Goal: Task Accomplishment & Management: Complete application form

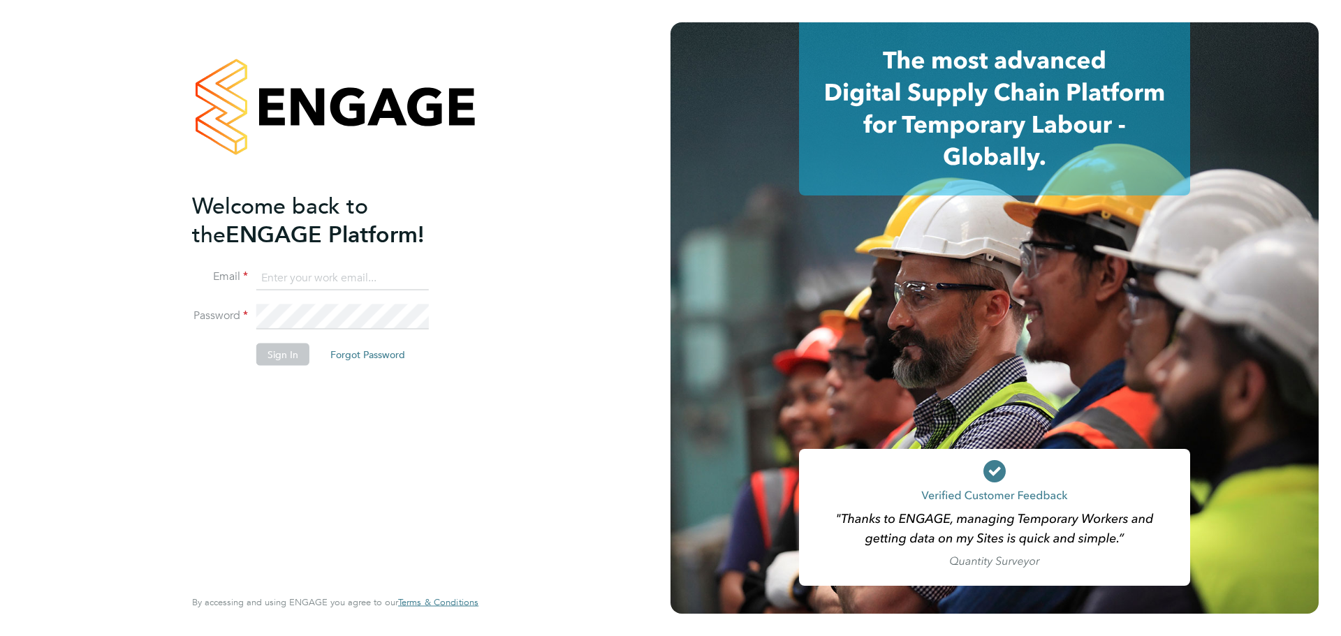
type input "clare.cramond@bluearrow.co.uk"
click at [291, 359] on button "Sign In" at bounding box center [282, 354] width 53 height 22
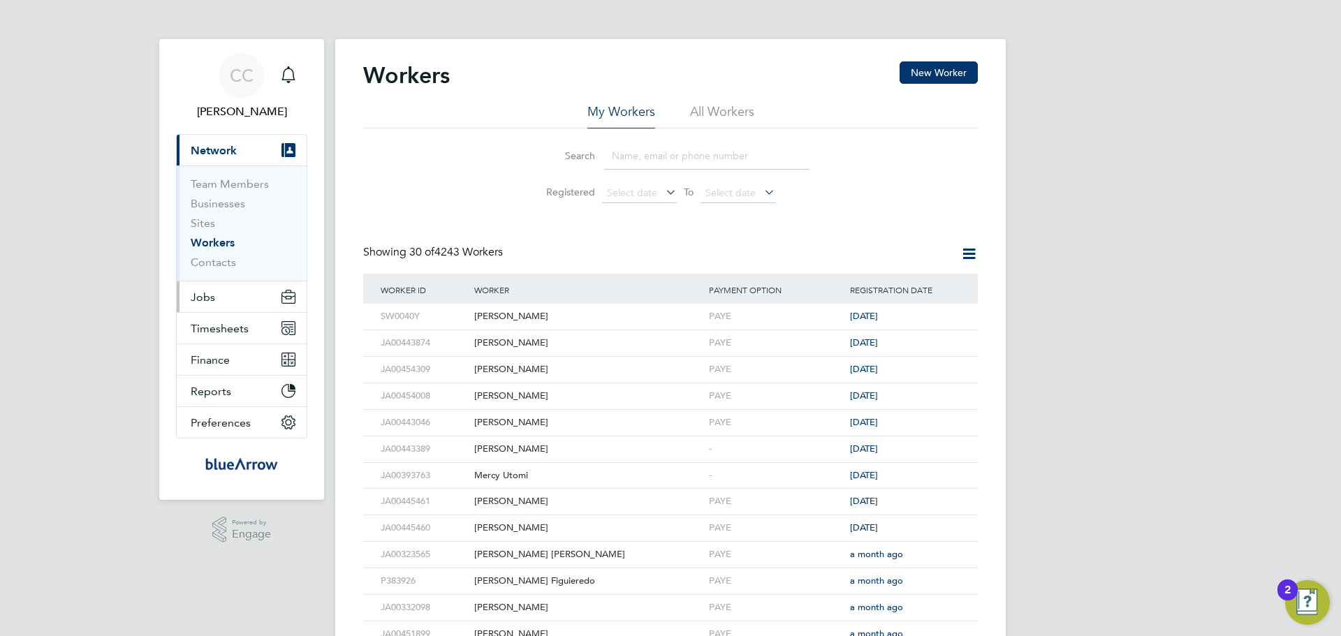
click at [221, 295] on button "Jobs" at bounding box center [242, 296] width 130 height 31
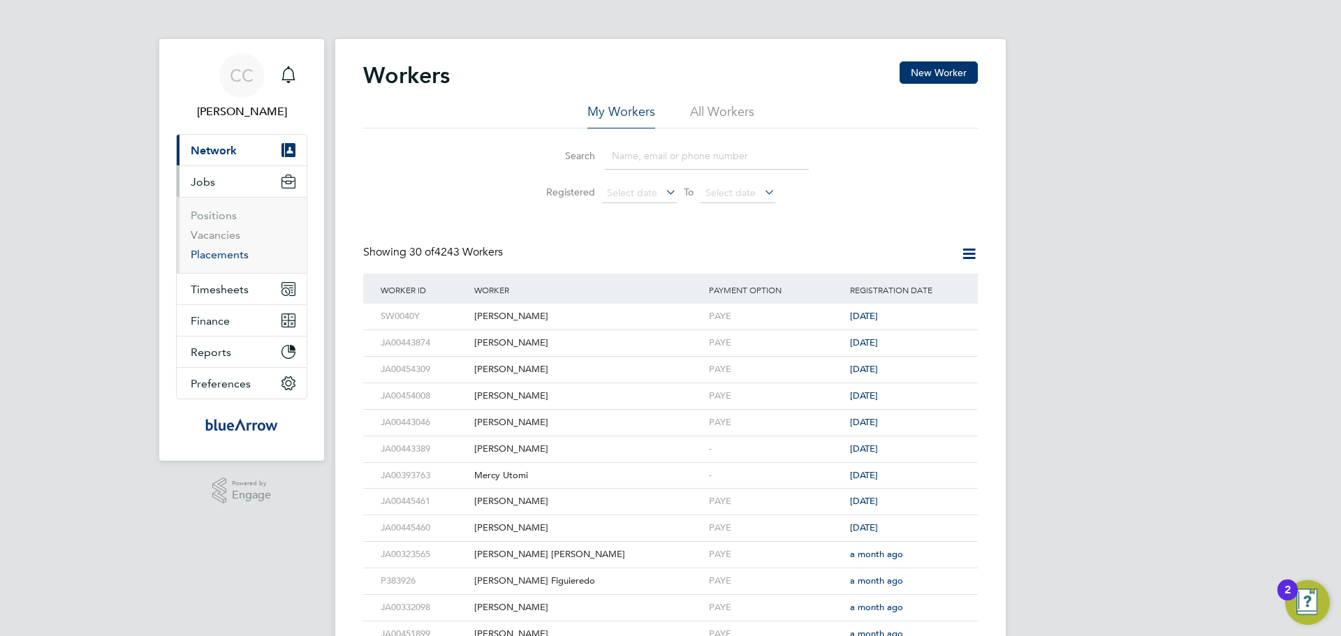
click at [214, 255] on link "Placements" at bounding box center [220, 254] width 58 height 13
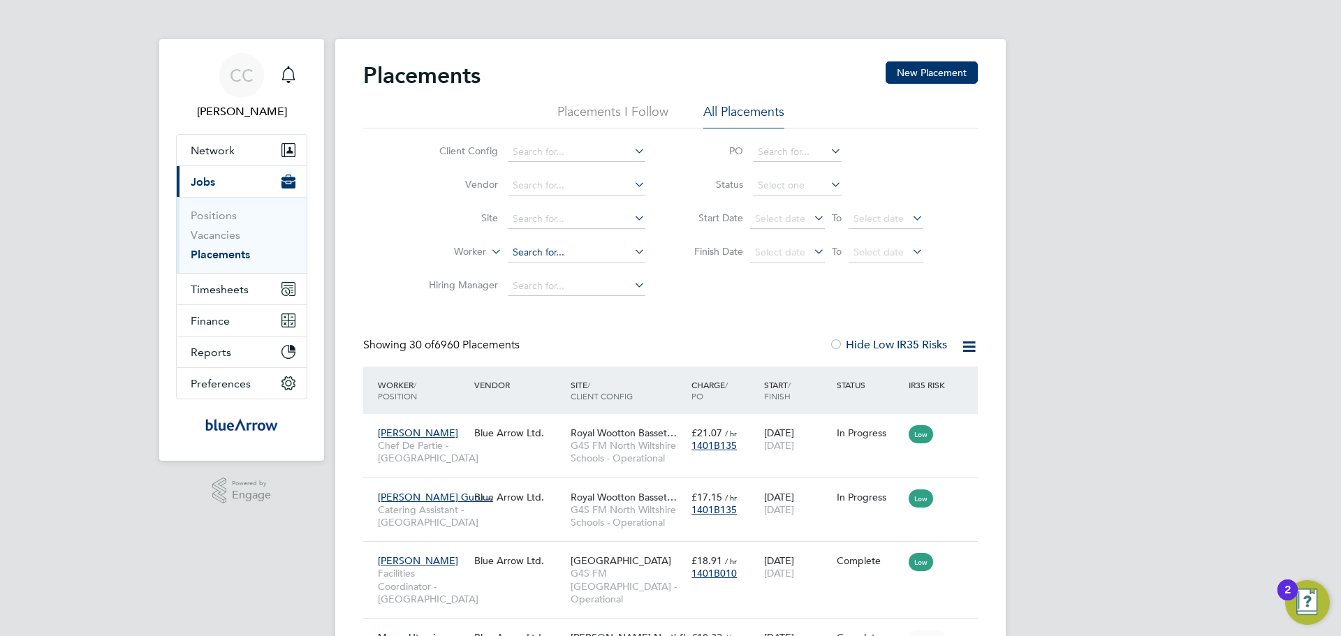
click at [556, 251] on input at bounding box center [577, 253] width 138 height 20
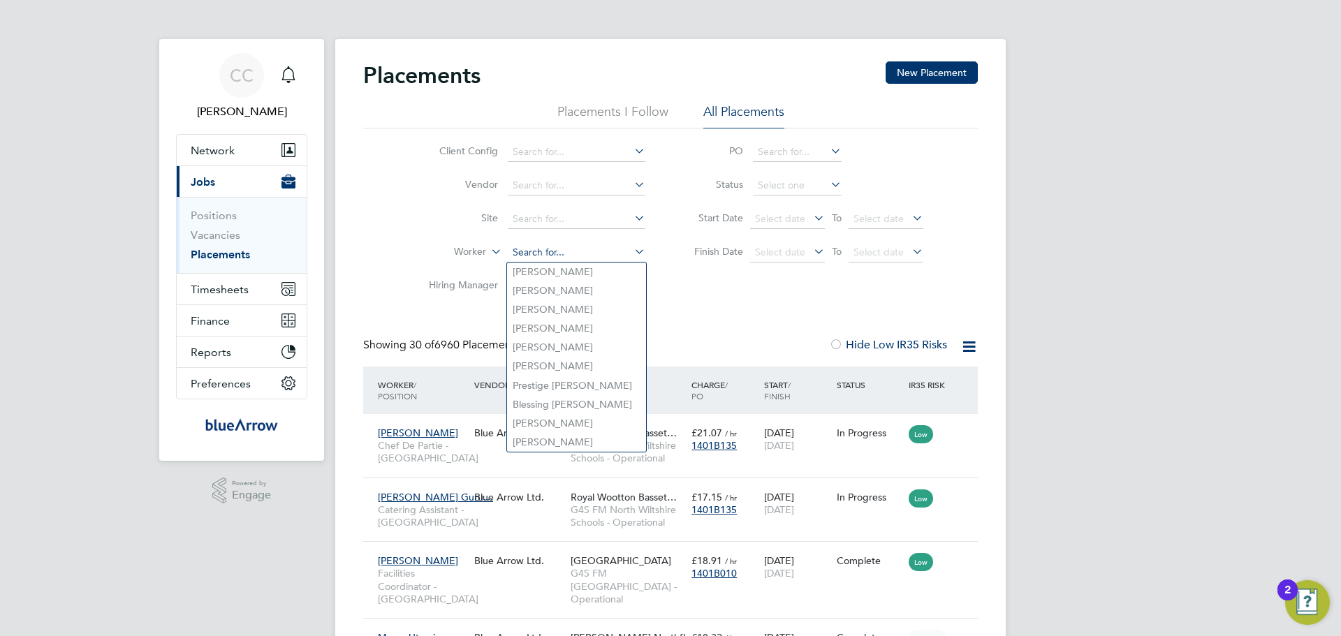
paste input "Aanuoluwapo Olajumoke"
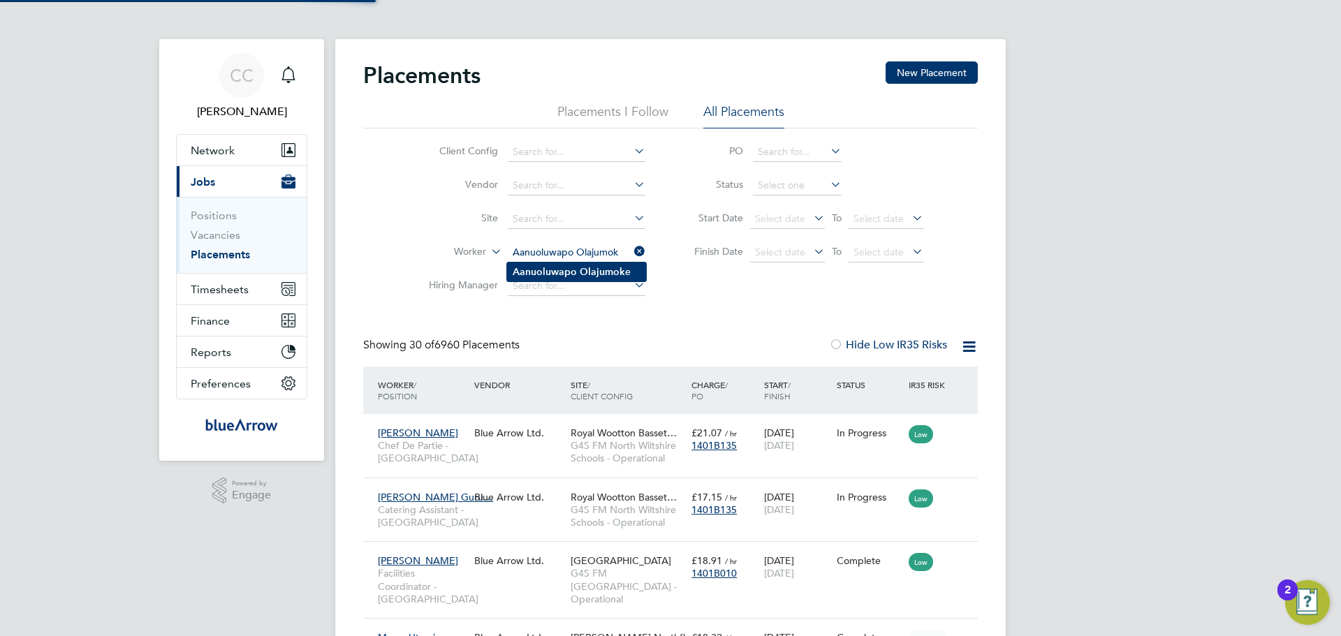
click at [607, 274] on b "Olajumok" at bounding box center [602, 272] width 45 height 12
type input "Aanuoluwapo Olajumoke"
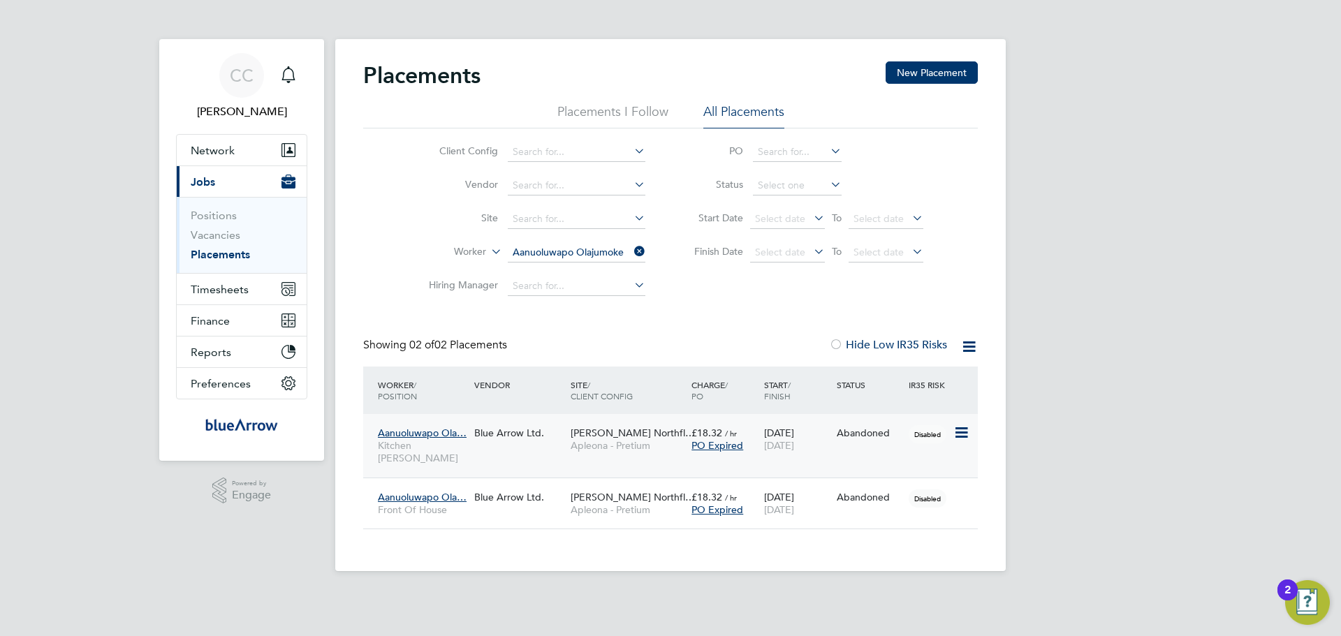
click at [447, 431] on span "Aanuoluwapo Ola…" at bounding box center [422, 433] width 89 height 13
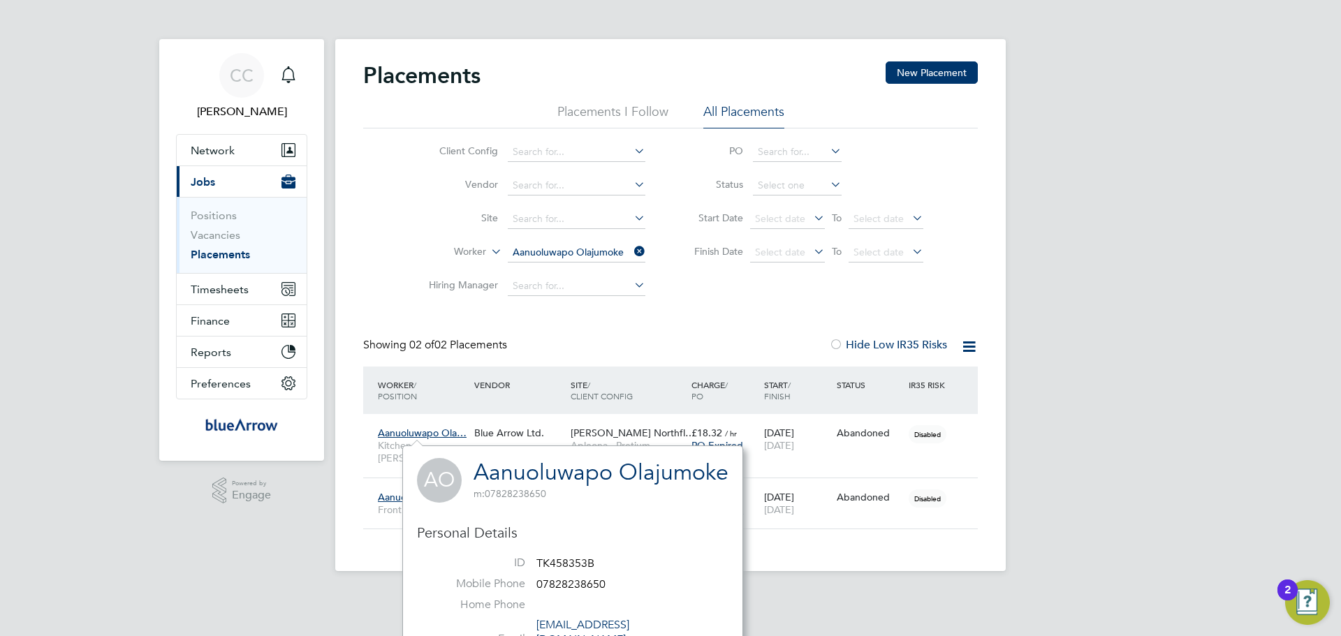
click at [538, 467] on link "Aanuoluwapo Olajumoke" at bounding box center [601, 472] width 255 height 27
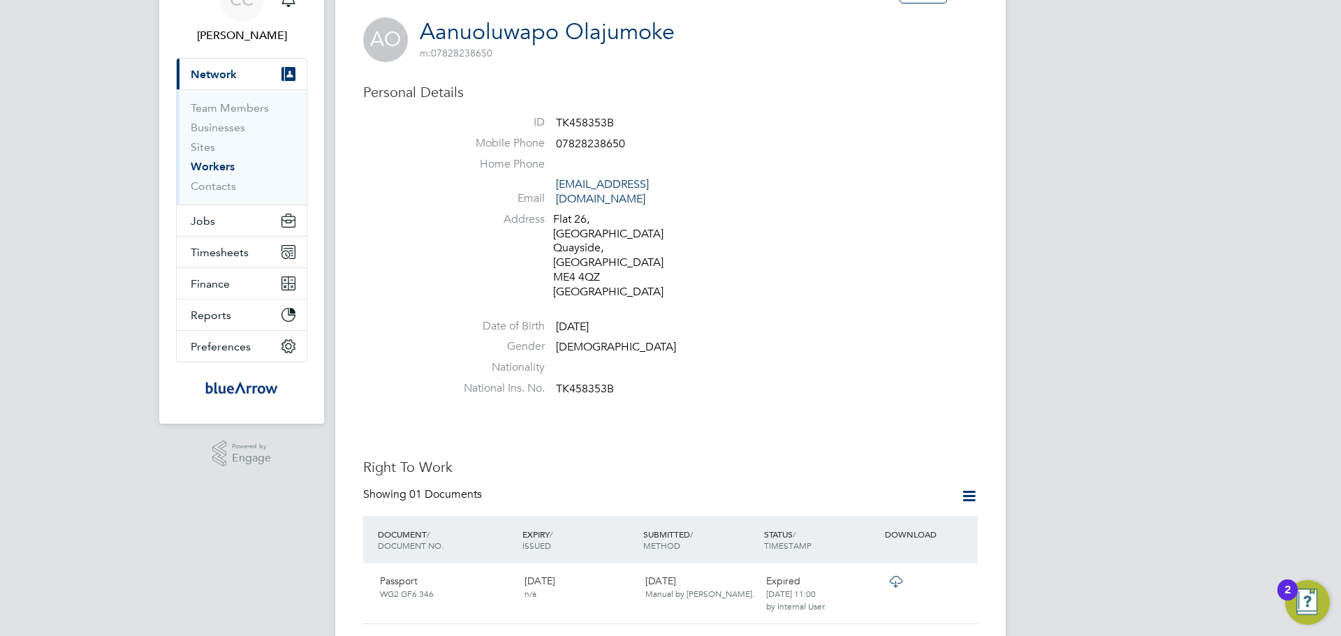
scroll to position [140, 0]
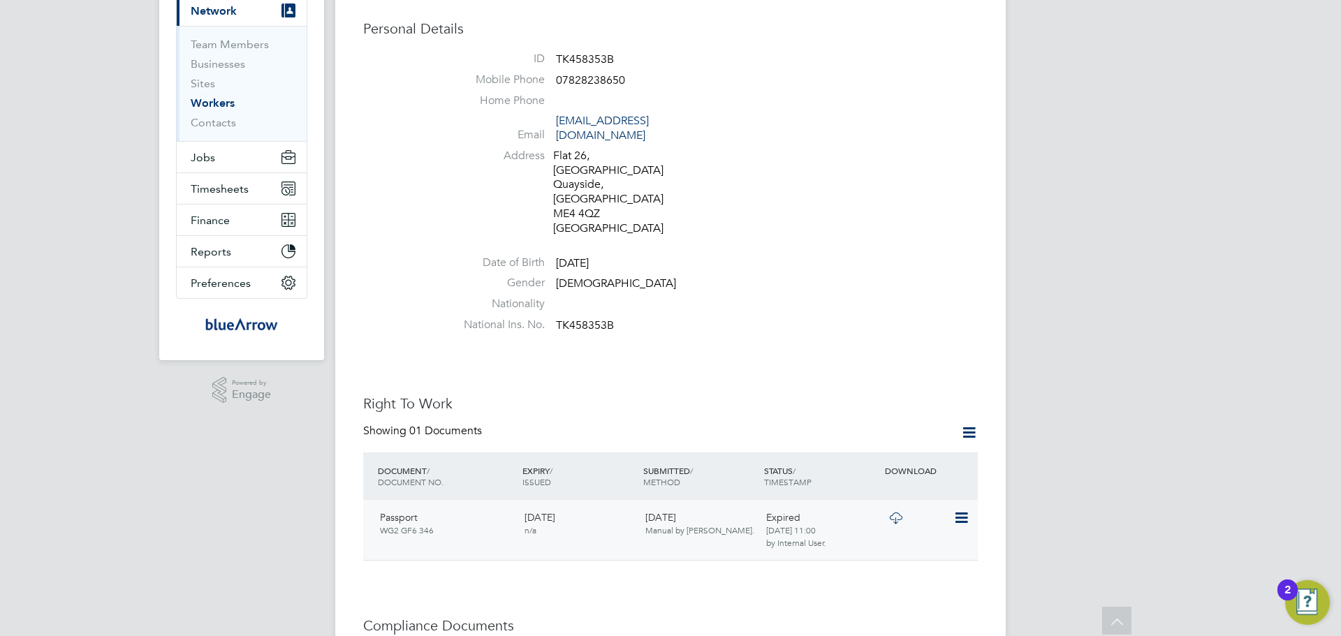
click at [900, 513] on icon at bounding box center [895, 518] width 17 height 11
click at [974, 424] on icon at bounding box center [968, 432] width 17 height 17
click at [917, 454] on li "Add Right To Work Document" at bounding box center [891, 452] width 168 height 20
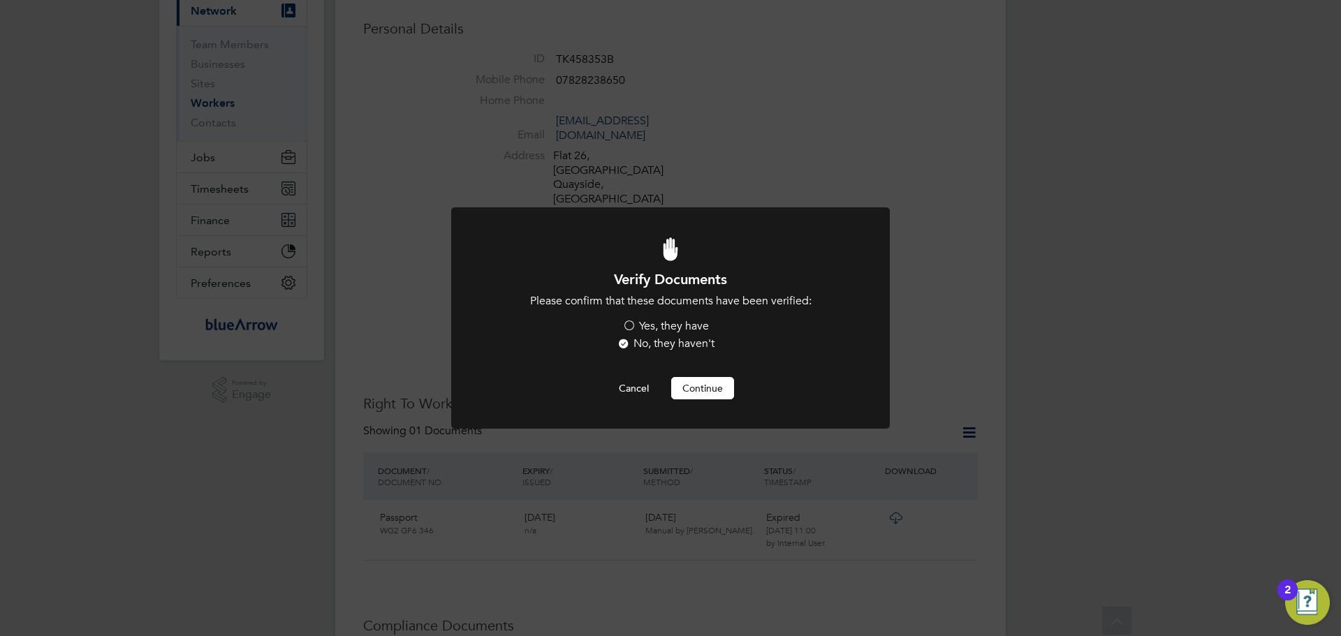
scroll to position [0, 0]
click at [680, 330] on label "Yes, they have" at bounding box center [665, 326] width 87 height 15
click at [0, 0] on input "Yes, they have" at bounding box center [0, 0] width 0 height 0
click at [704, 398] on button "Continue" at bounding box center [702, 388] width 63 height 22
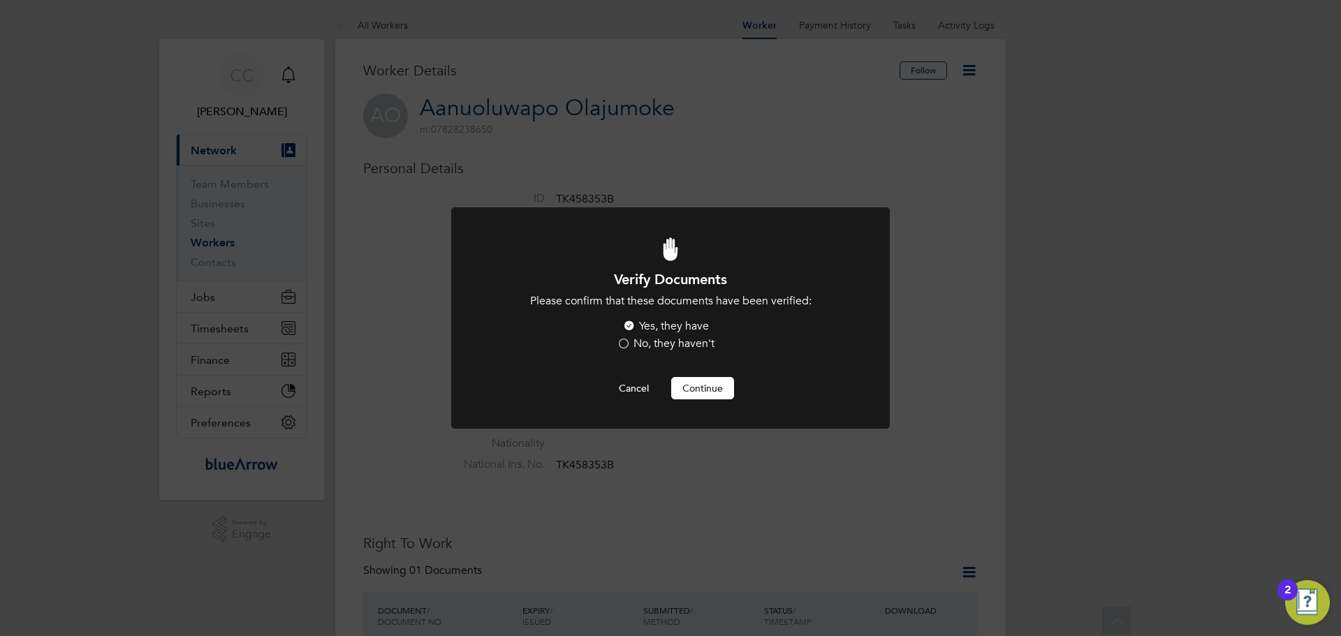
scroll to position [140, 0]
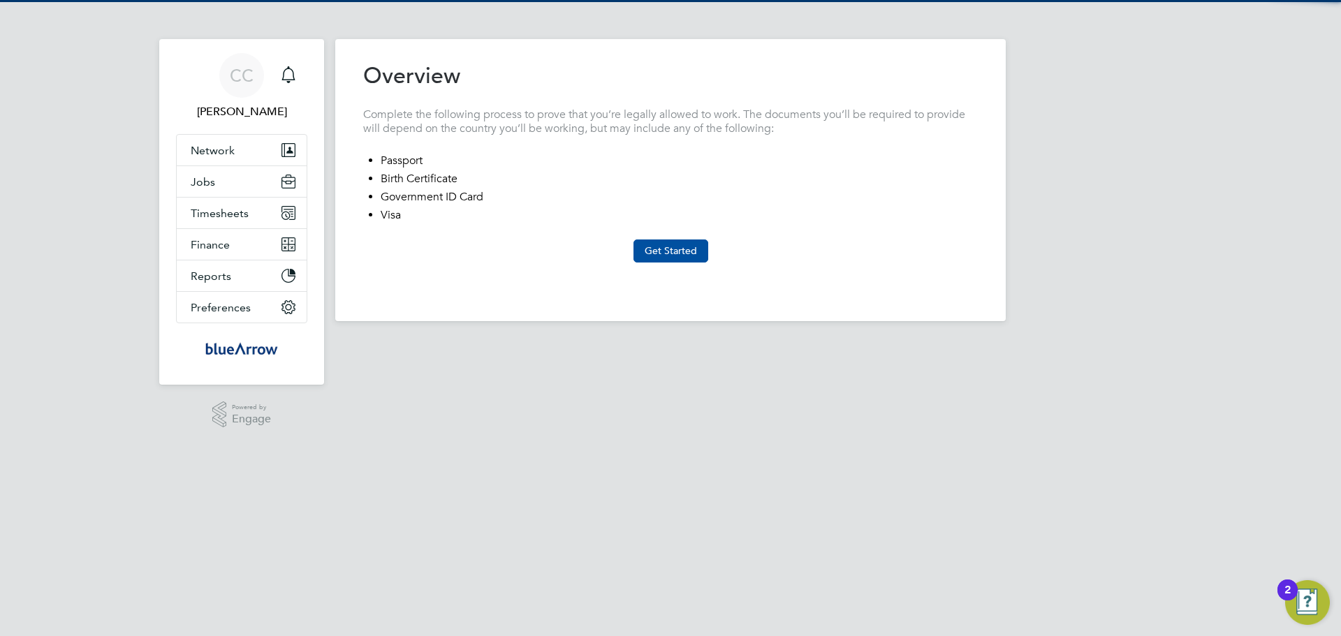
click at [676, 248] on button "Get Started" at bounding box center [670, 251] width 75 height 22
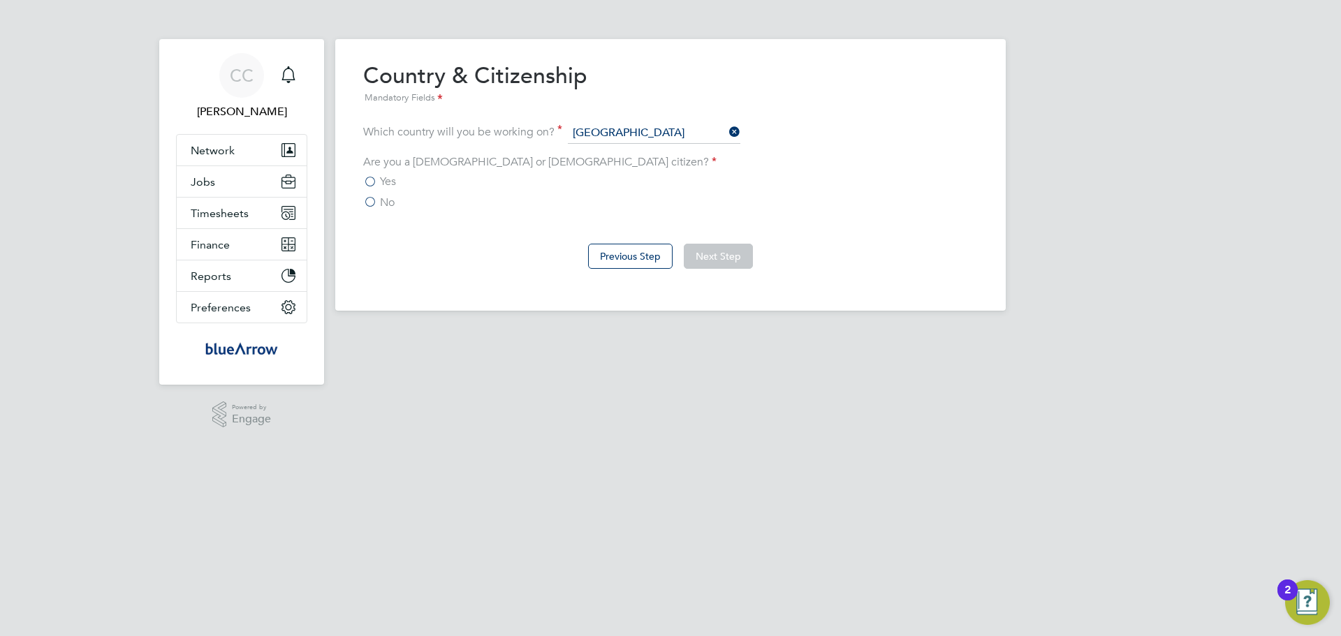
click at [382, 199] on span "No" at bounding box center [387, 203] width 15 height 14
click at [0, 0] on input "No" at bounding box center [0, 0] width 0 height 0
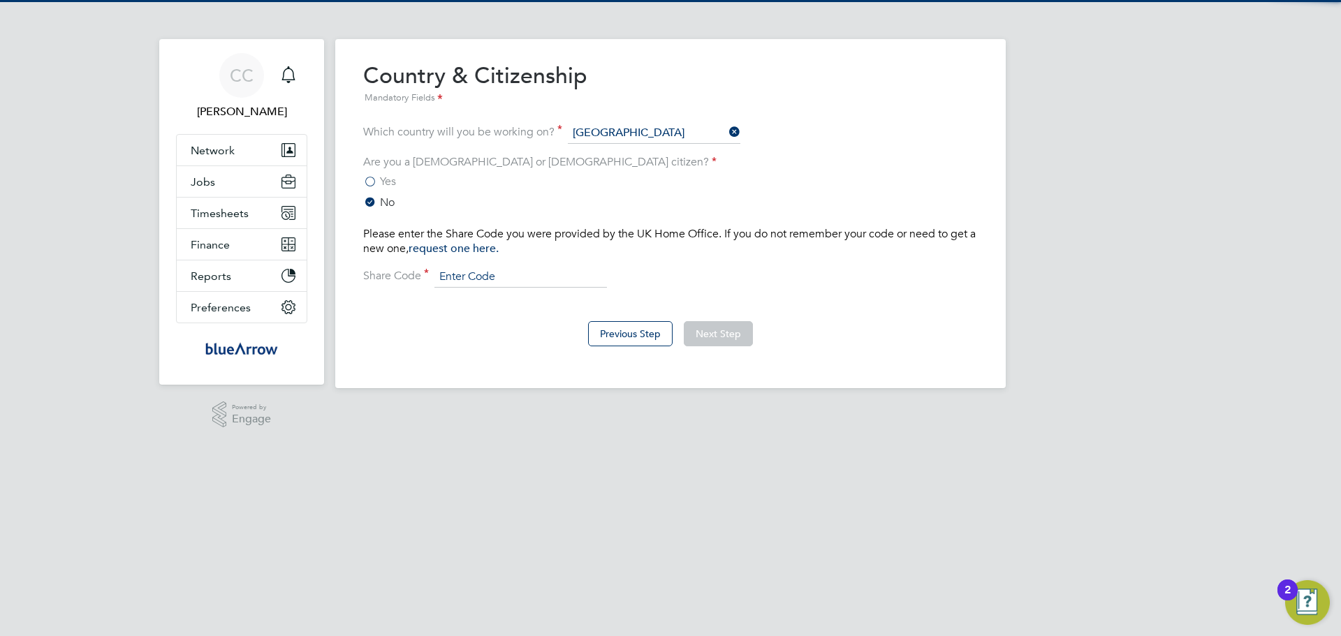
click at [518, 278] on input at bounding box center [520, 277] width 172 height 21
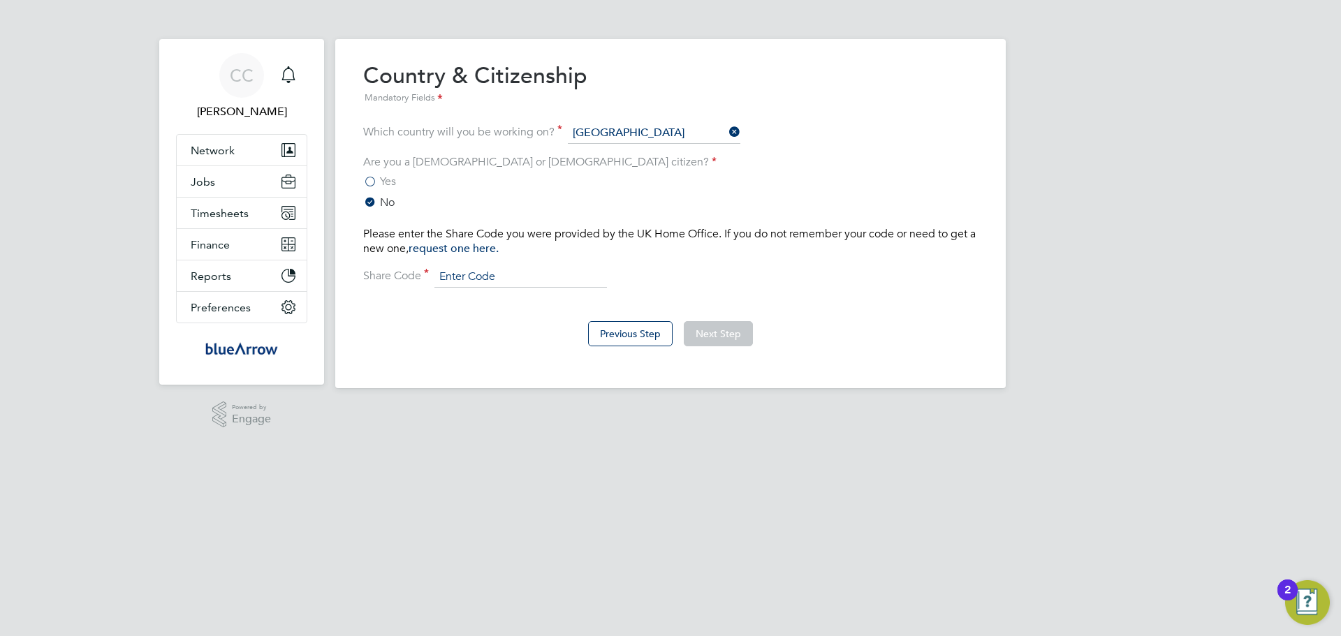
paste input "W3j M53 6AC"
type input "W3j M53 6AC"
click at [728, 332] on button "Next Step" at bounding box center [718, 333] width 69 height 25
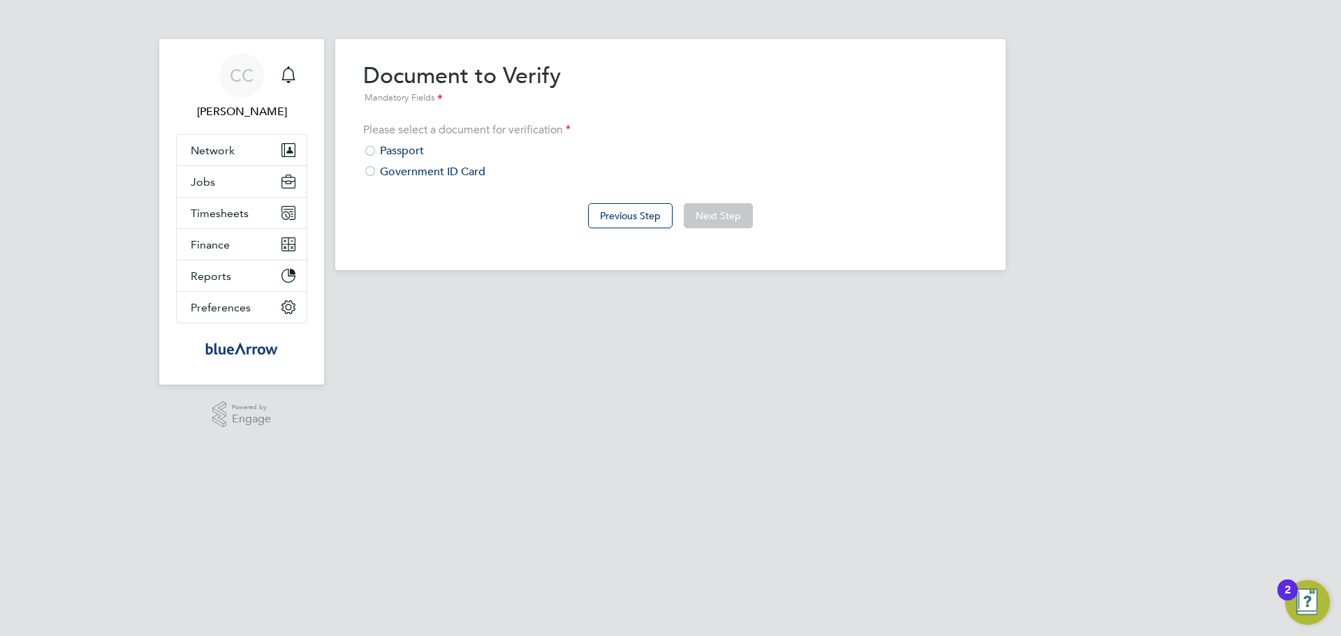
click at [404, 171] on div "Government ID Card" at bounding box center [670, 172] width 615 height 15
click at [705, 216] on button "Next Step" at bounding box center [718, 215] width 69 height 25
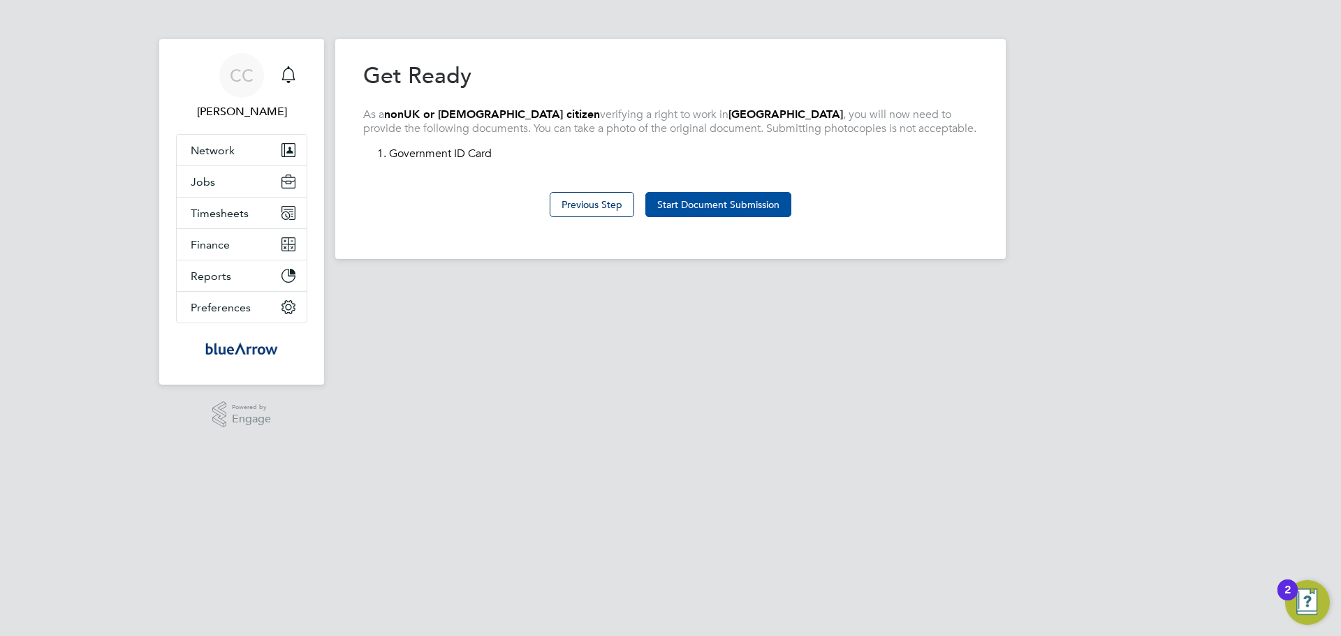
click at [744, 200] on button "Start Document Submission" at bounding box center [718, 204] width 146 height 25
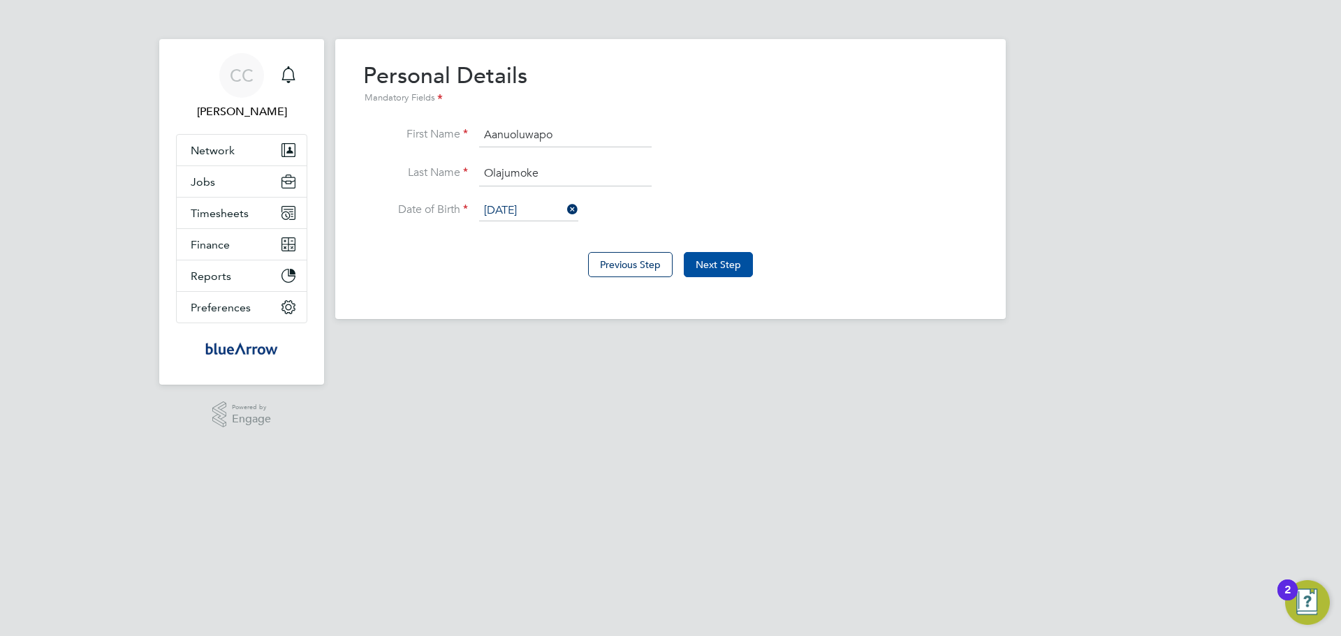
click at [713, 260] on button "Next Step" at bounding box center [718, 264] width 69 height 25
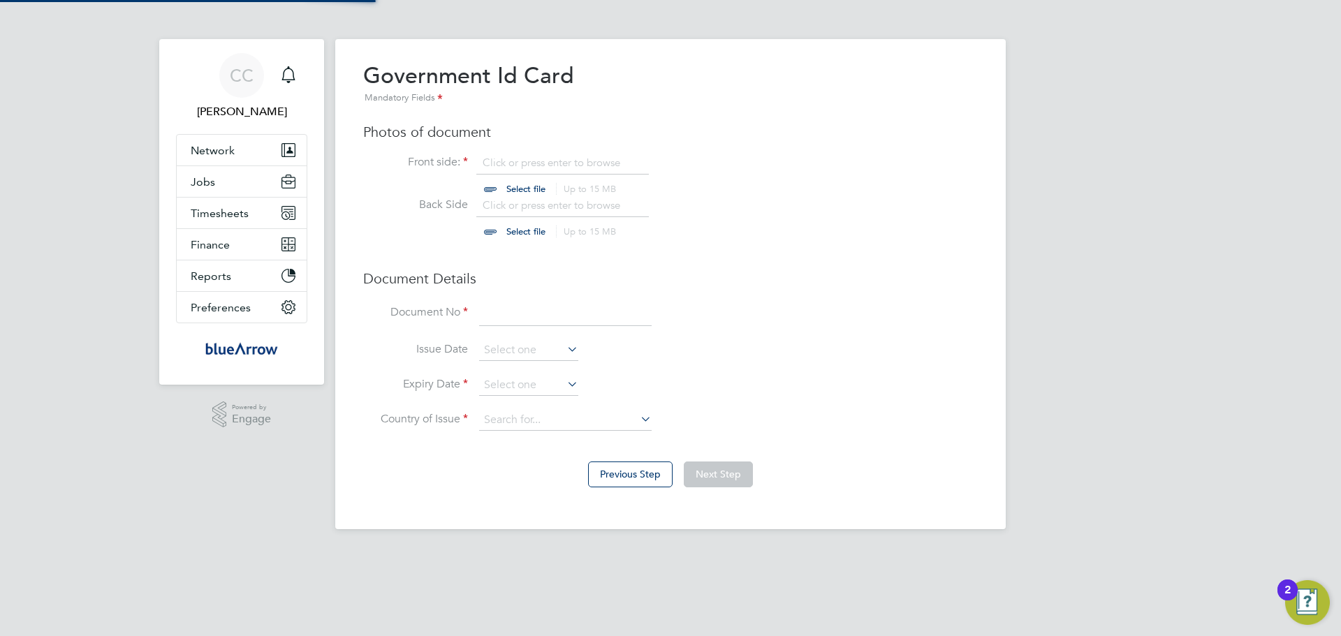
scroll to position [19, 173]
click at [507, 312] on input at bounding box center [565, 314] width 172 height 25
paste input "W3j M53 6AC"
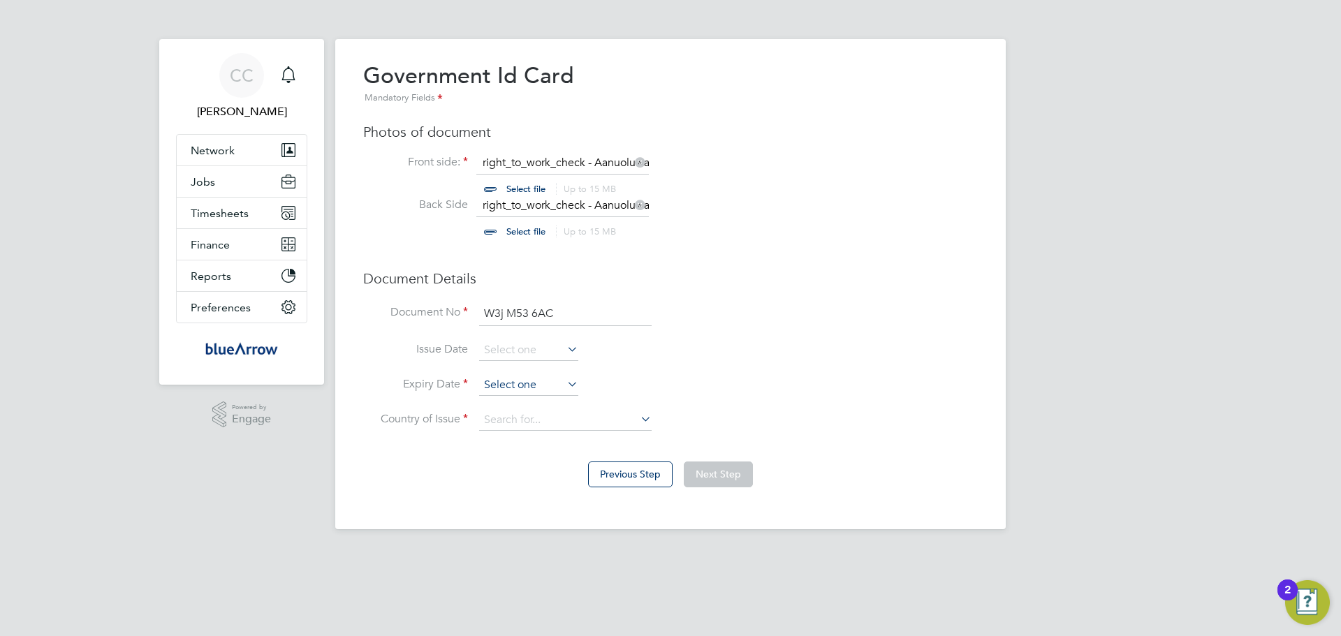
type input "W3j M53 6AC"
click at [520, 394] on input at bounding box center [528, 385] width 99 height 21
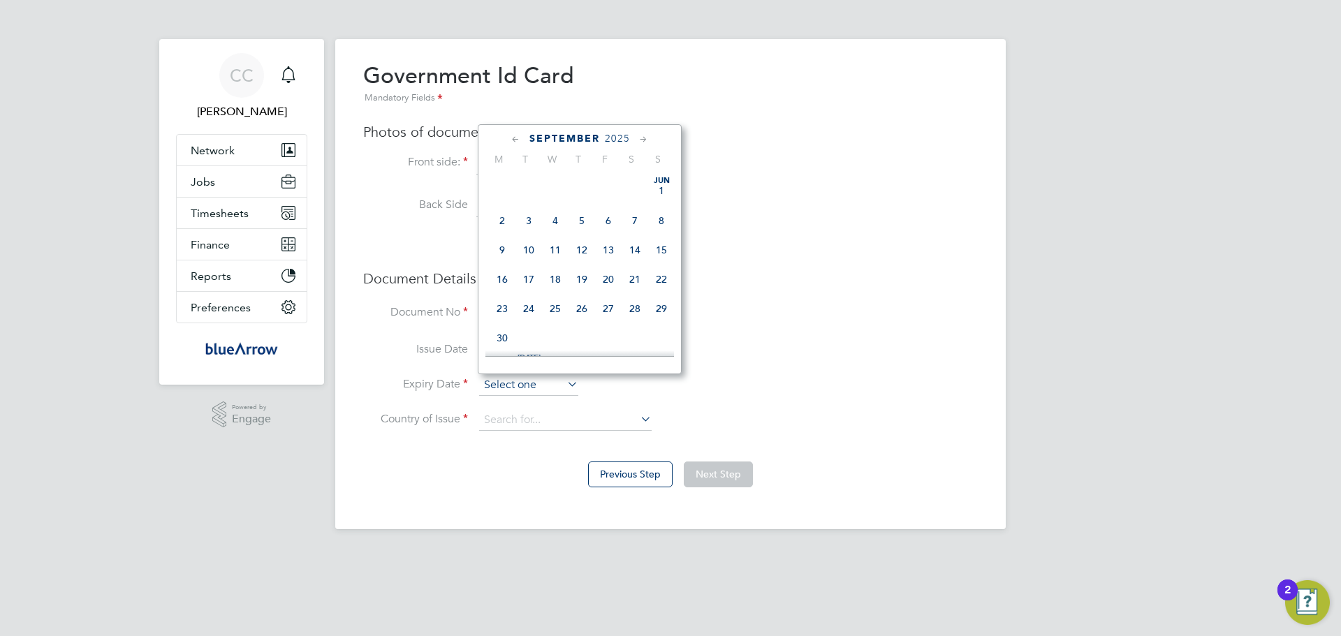
scroll to position [514, 0]
click at [629, 139] on span "2025" at bounding box center [617, 139] width 25 height 12
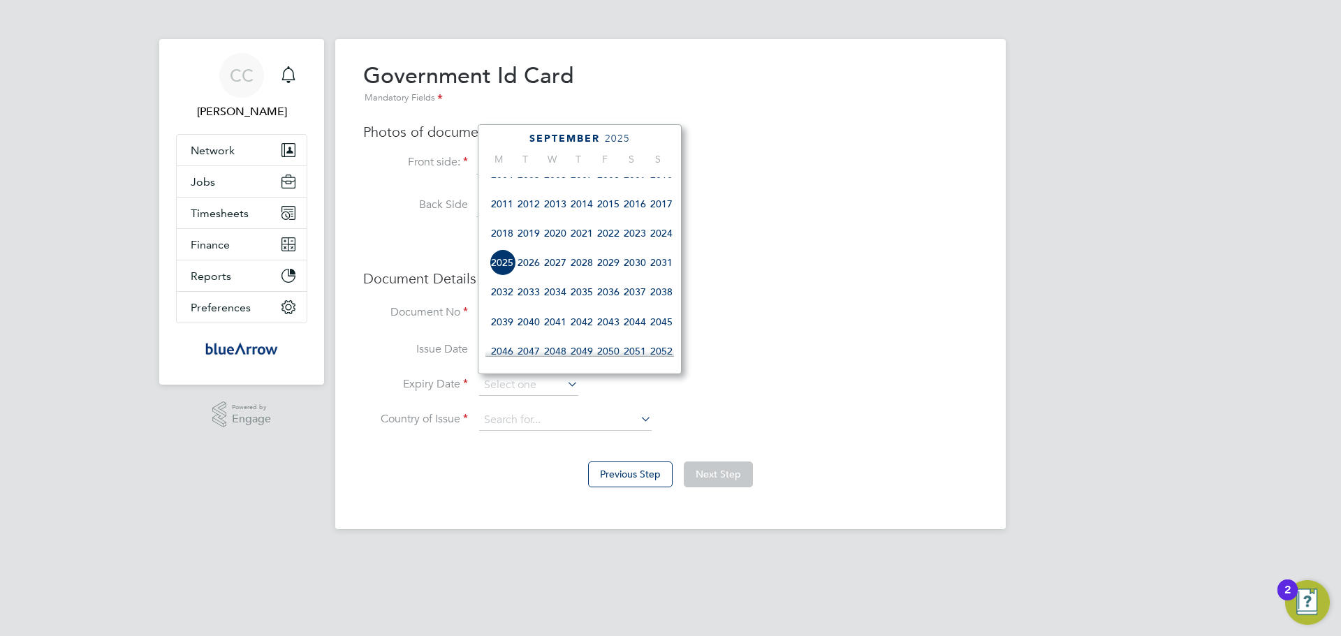
click at [531, 272] on span "2026" at bounding box center [528, 262] width 27 height 27
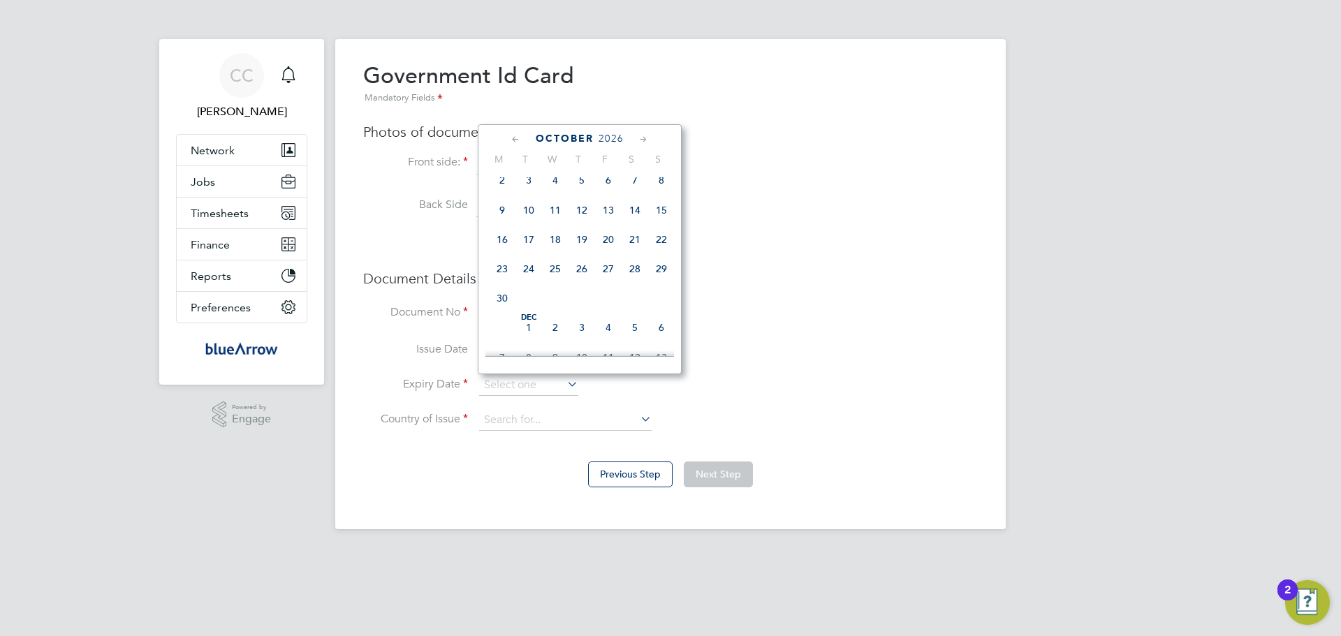
scroll to position [929, 0]
click at [556, 218] on span "2" at bounding box center [555, 204] width 27 height 27
type input "02 Dec 2026"
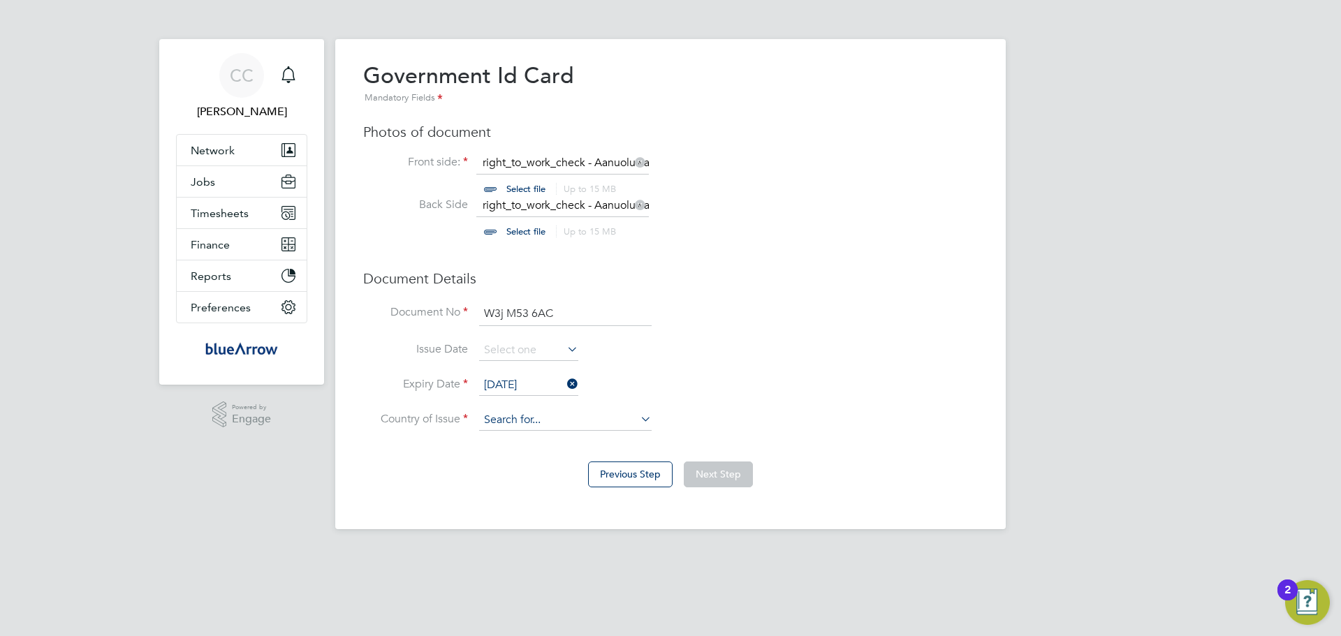
click at [582, 425] on input at bounding box center [565, 420] width 172 height 21
click at [583, 517] on li "Uni ted Kingdom" at bounding box center [610, 516] width 264 height 19
type input "[GEOGRAPHIC_DATA]"
click at [716, 482] on button "Next Step" at bounding box center [718, 474] width 69 height 25
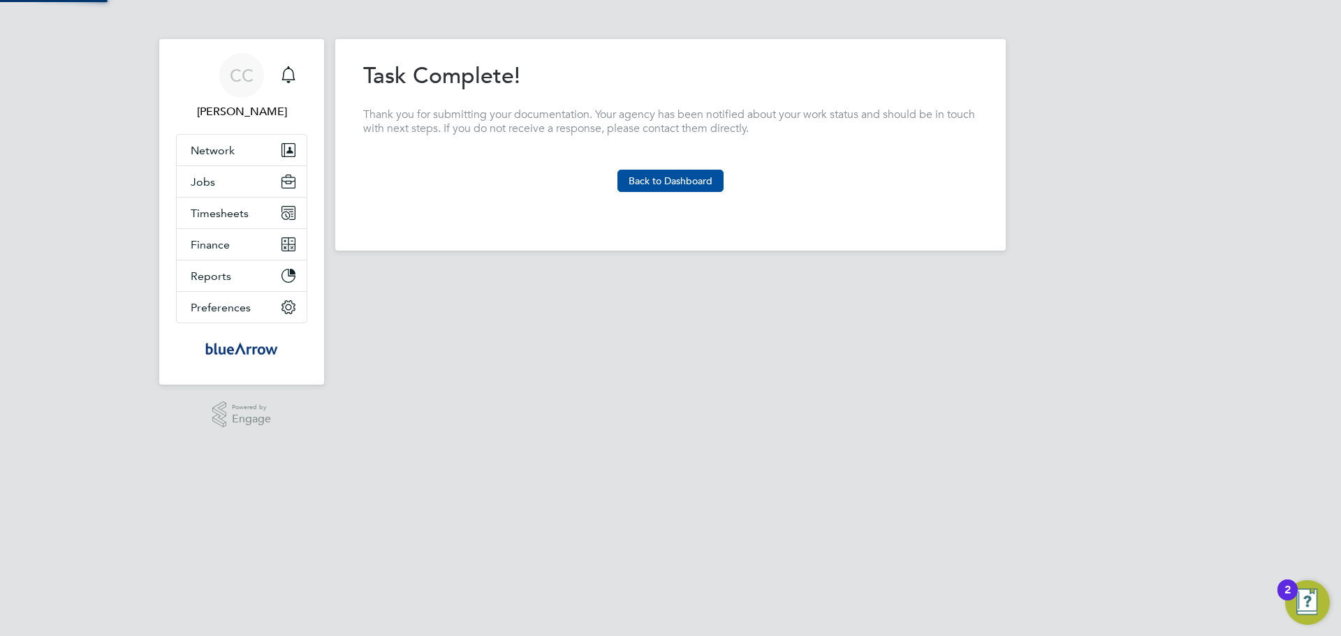
click at [663, 175] on button "Back to Dashboard" at bounding box center [670, 181] width 106 height 22
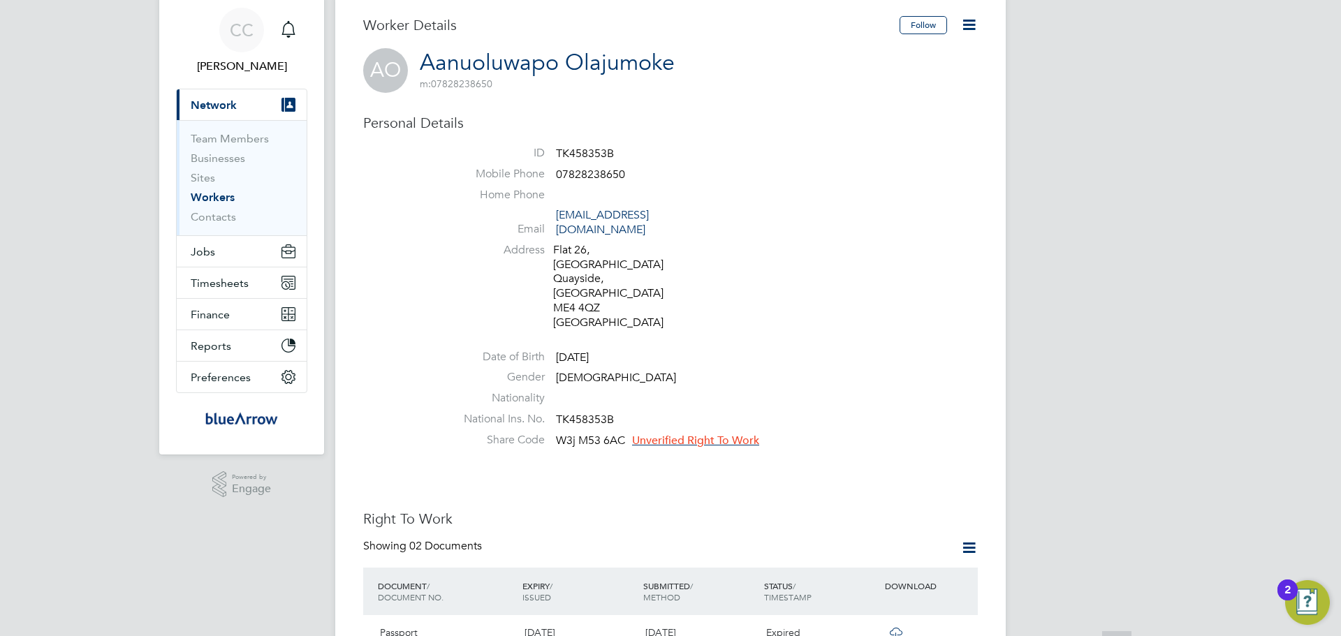
scroll to position [70, 0]
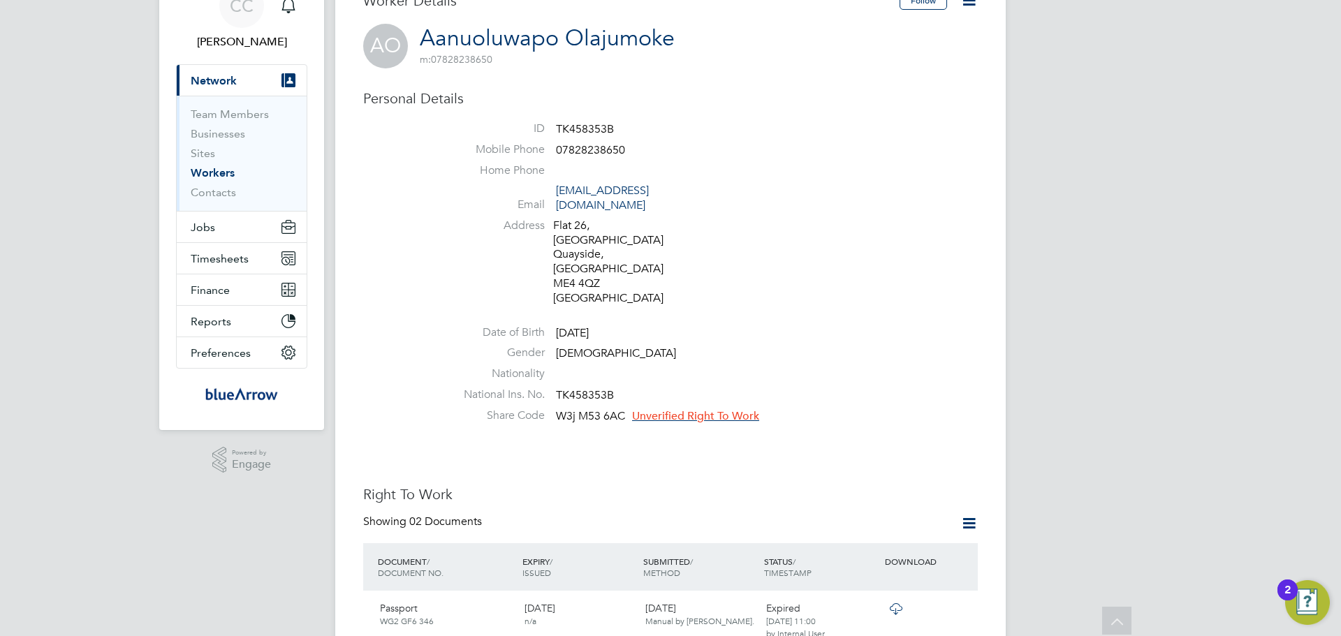
click at [705, 409] on span "Unverified Right To Work" at bounding box center [695, 416] width 127 height 14
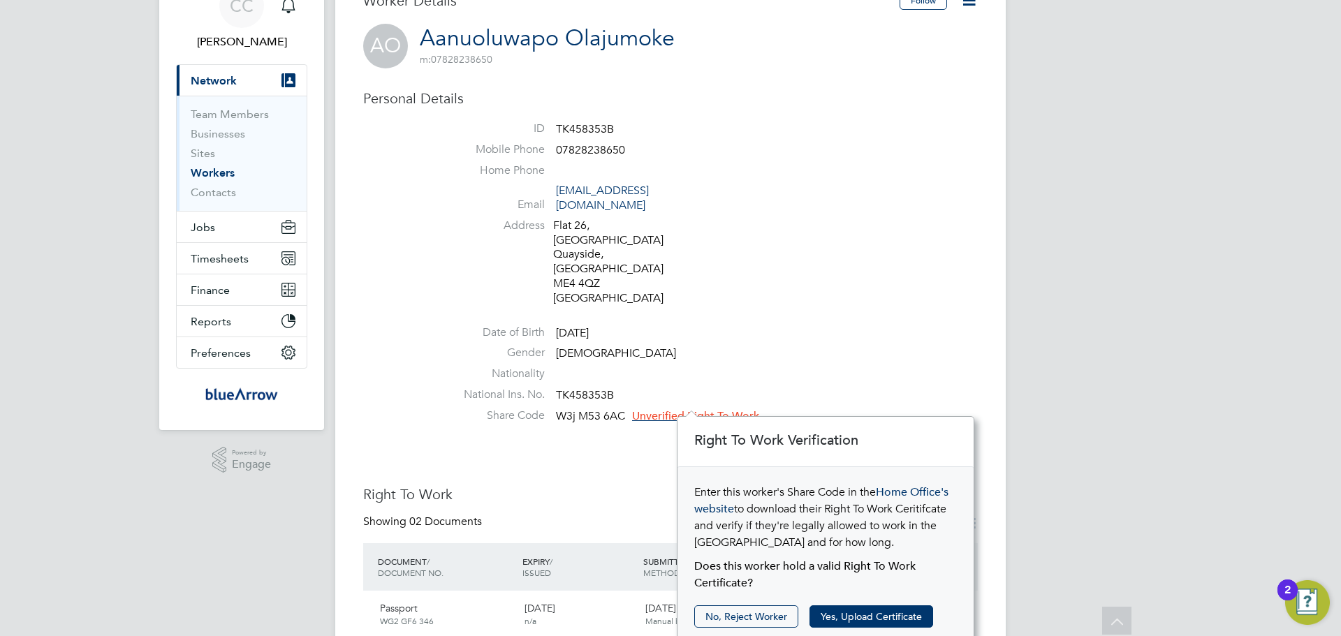
scroll to position [15, 127]
click at [886, 610] on button "Yes, Upload Certificate" at bounding box center [871, 616] width 124 height 22
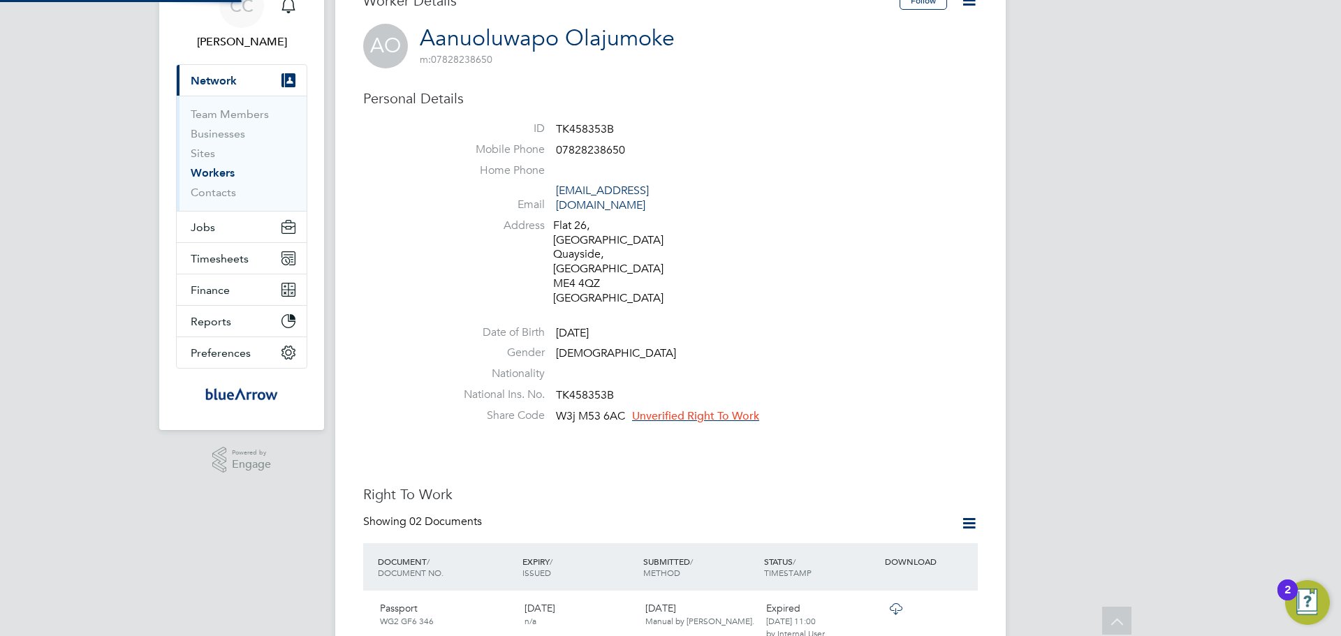
scroll to position [0, 0]
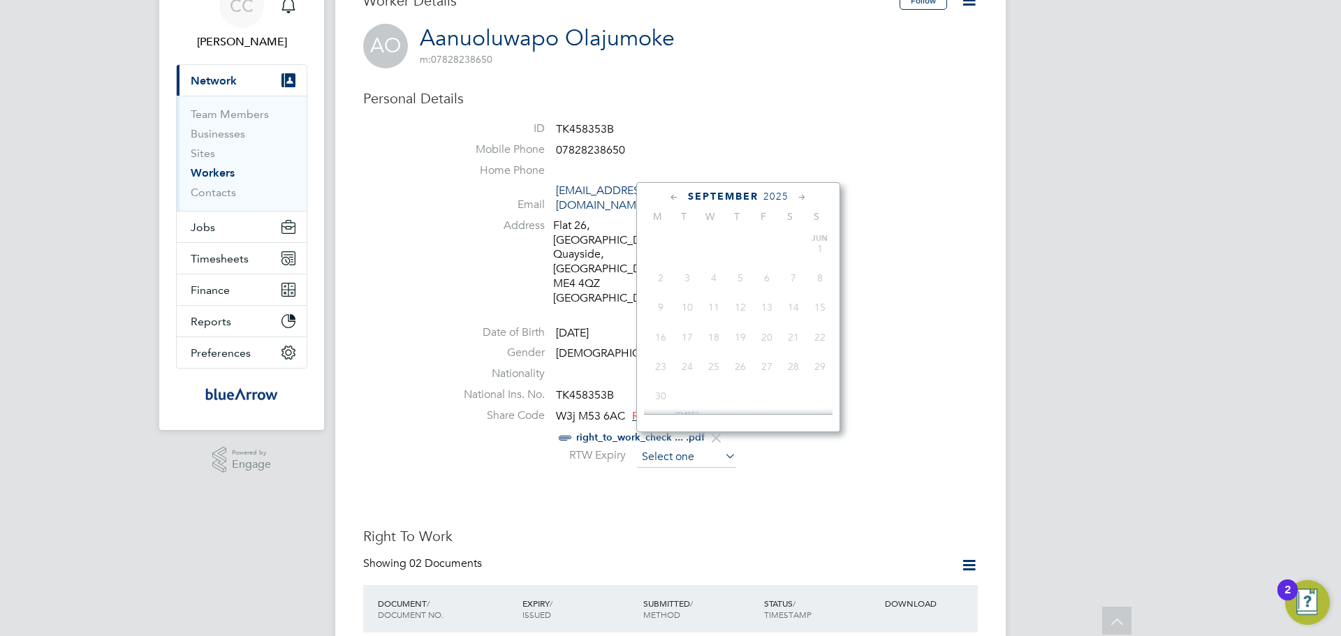
click at [693, 447] on input at bounding box center [686, 457] width 99 height 21
click at [775, 191] on span "2025" at bounding box center [775, 197] width 25 height 12
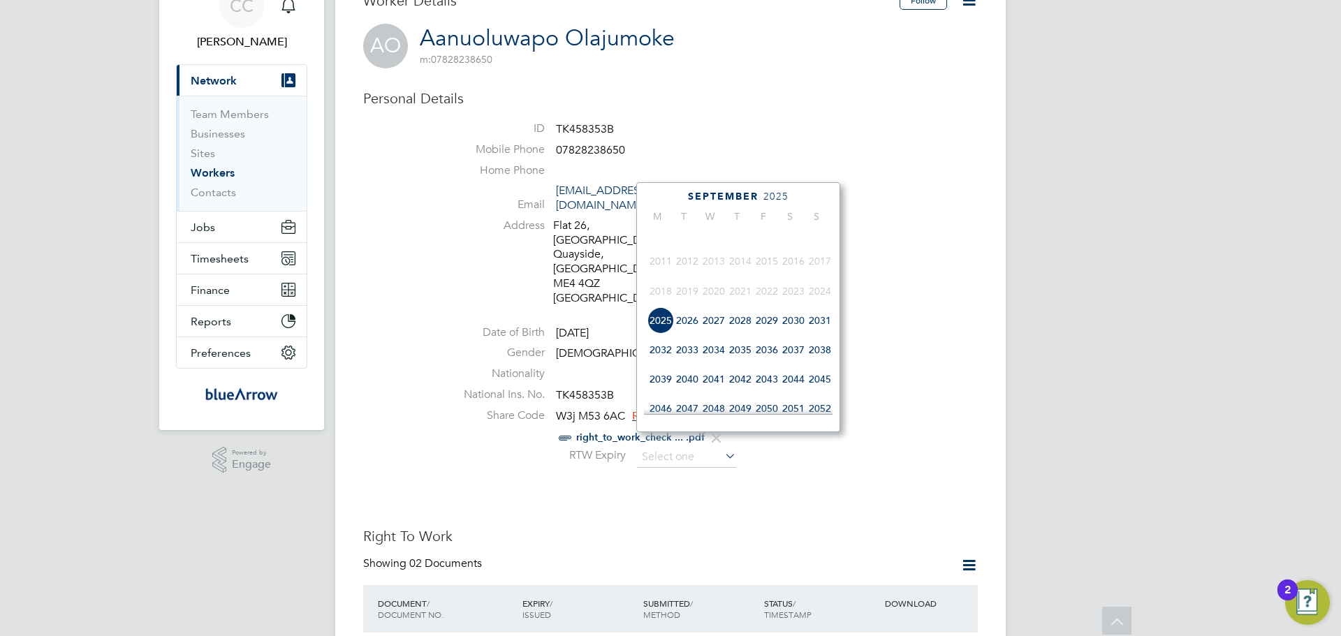
click at [685, 328] on span "2026" at bounding box center [687, 320] width 27 height 27
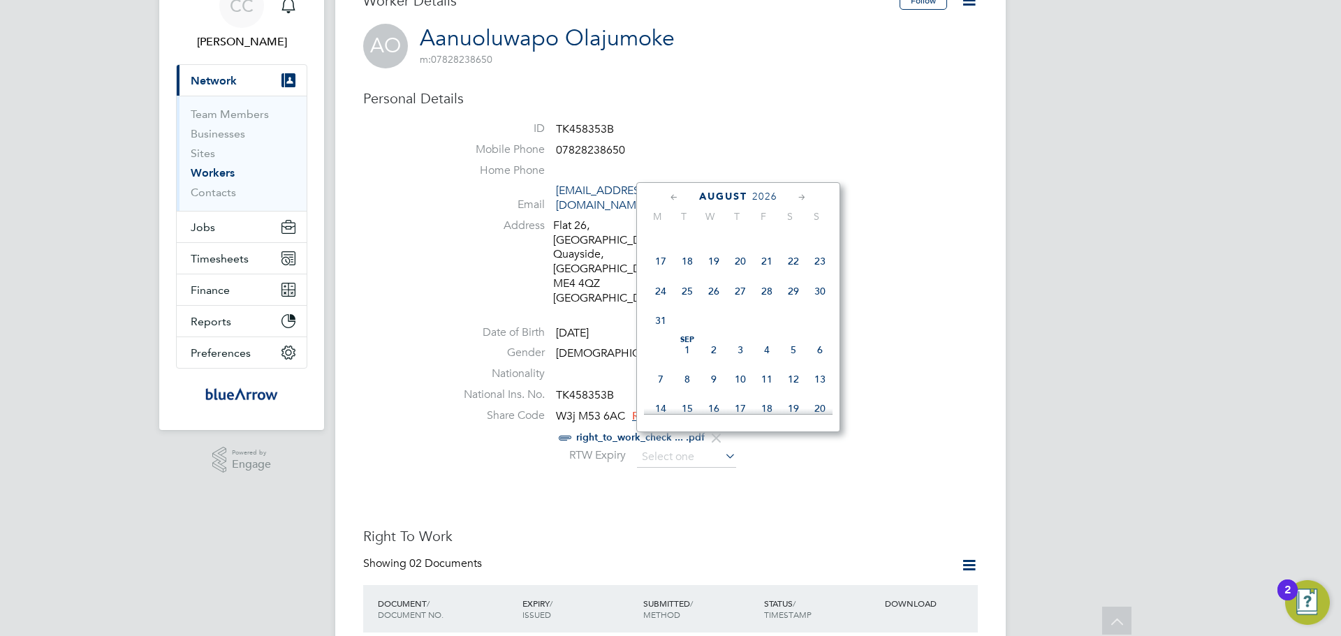
drag, startPoint x: 713, startPoint y: 363, endPoint x: 786, endPoint y: 223, distance: 157.4
click at [777, 230] on div "August 2026 M T W T F S S Jun 1 2 3 4 5 6 7 8 9 10 11 12 13 14 15 16 17 18 19 2…" at bounding box center [738, 307] width 204 height 250
click at [805, 198] on icon at bounding box center [801, 197] width 13 height 15
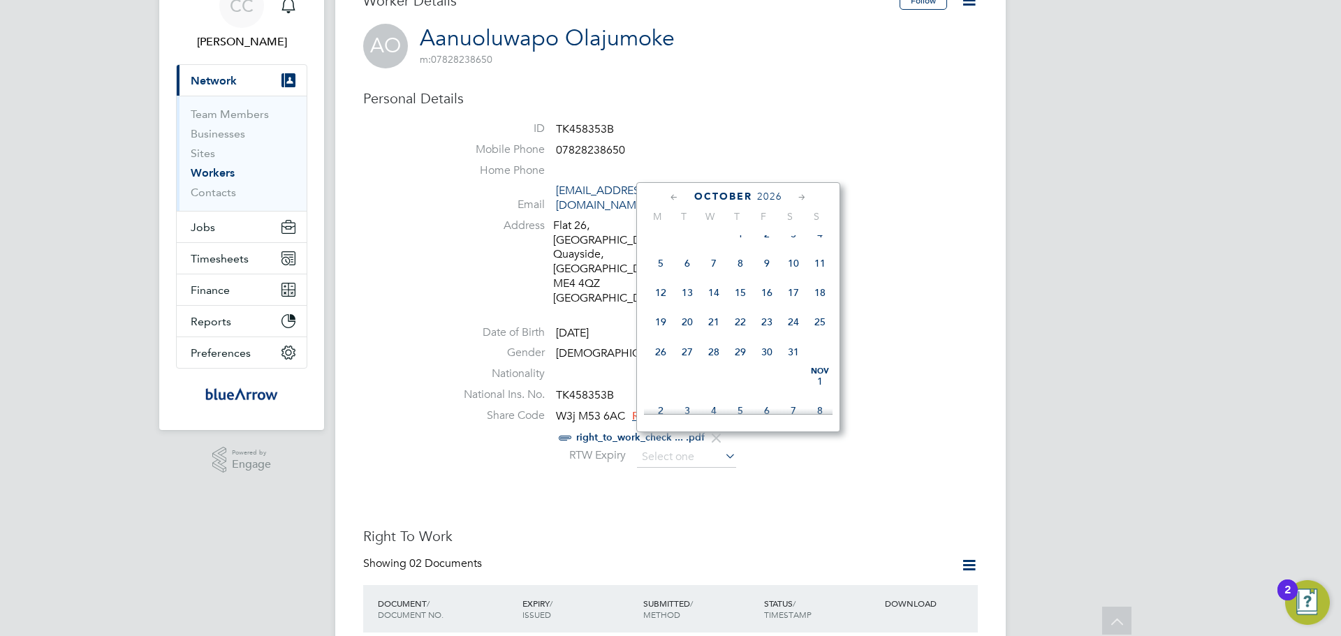
scroll to position [784, 0]
click at [805, 196] on icon at bounding box center [801, 197] width 13 height 15
click at [708, 267] on span "2" at bounding box center [713, 254] width 27 height 27
type input "02 Dec 2026"
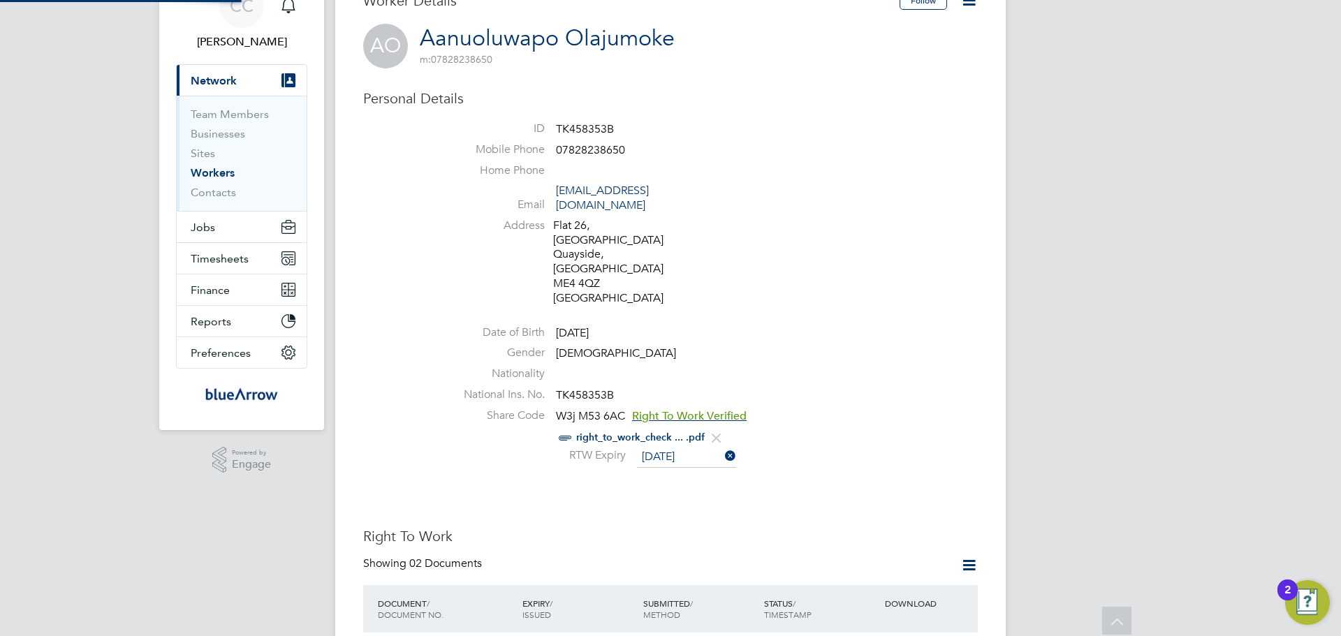
scroll to position [15, 114]
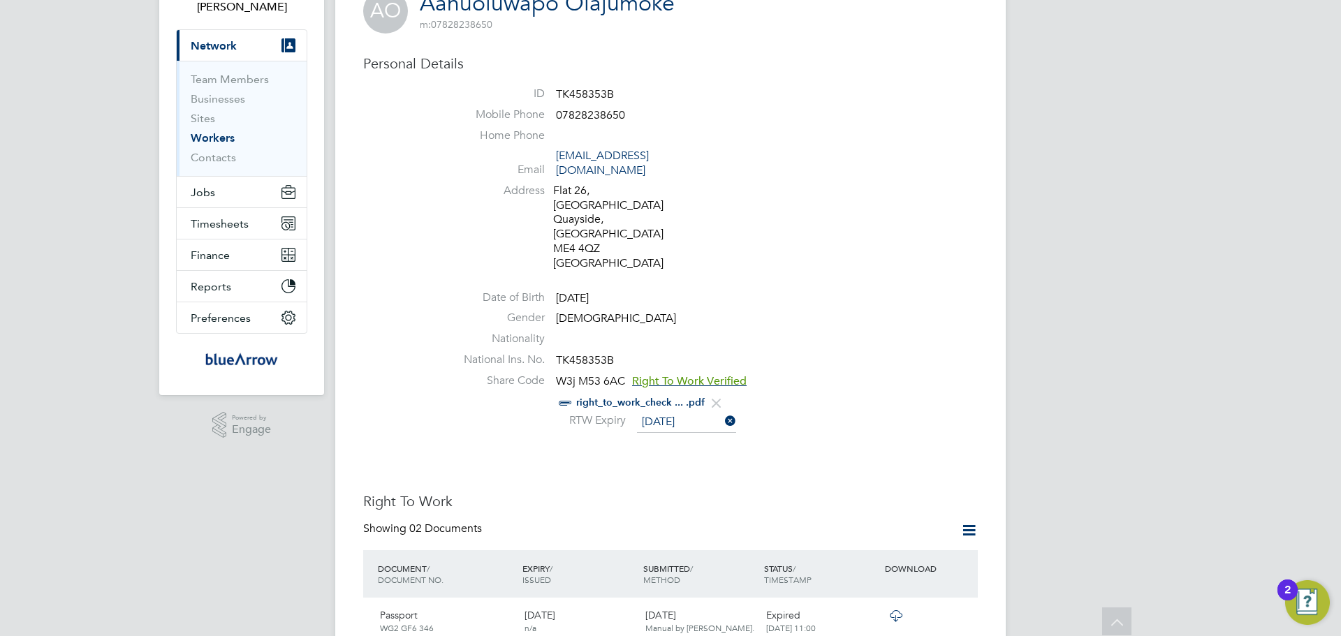
scroll to position [0, 0]
